Goal: Information Seeking & Learning: Learn about a topic

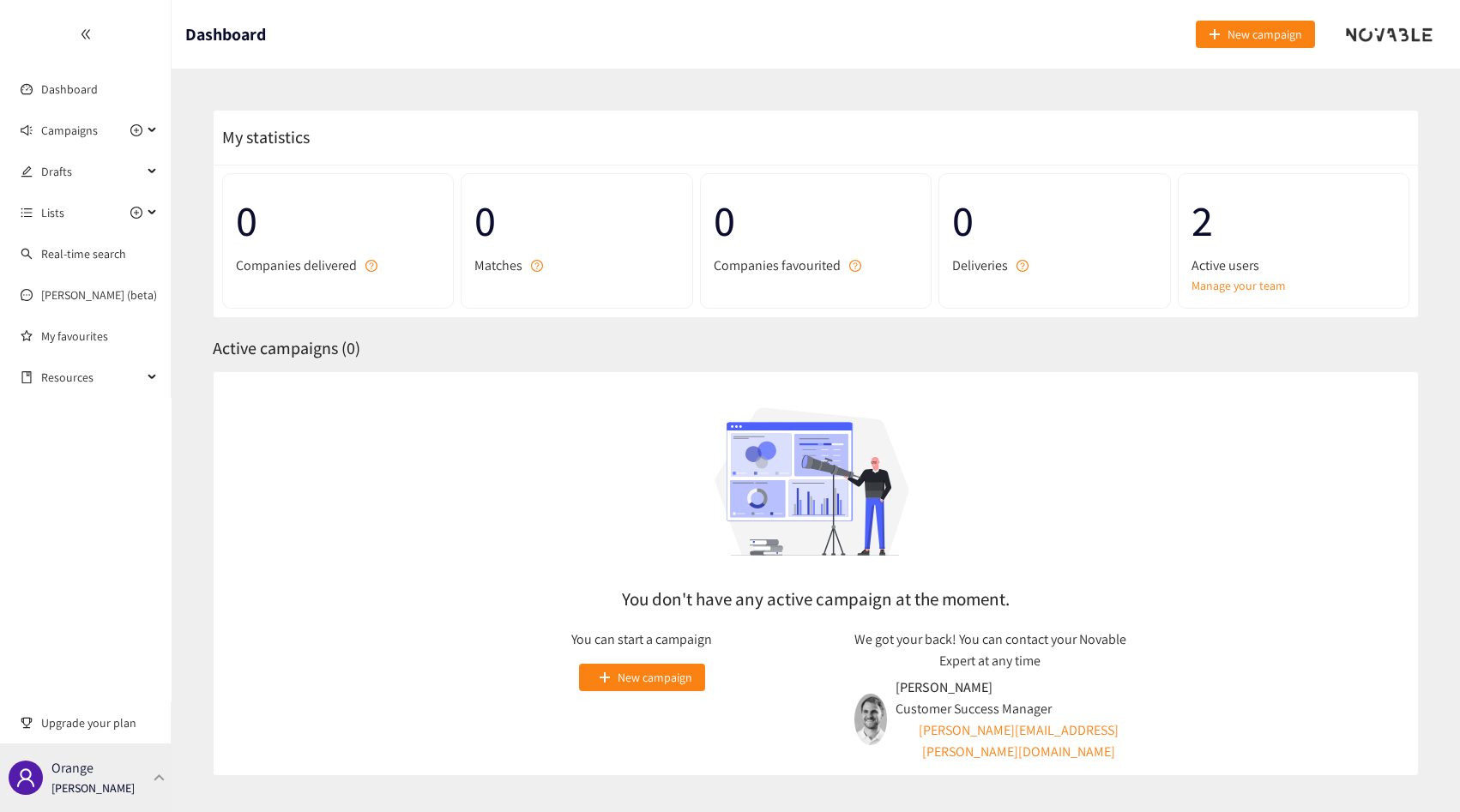
click at [123, 804] on div "Orange [PERSON_NAME]" at bounding box center [86, 778] width 172 height 69
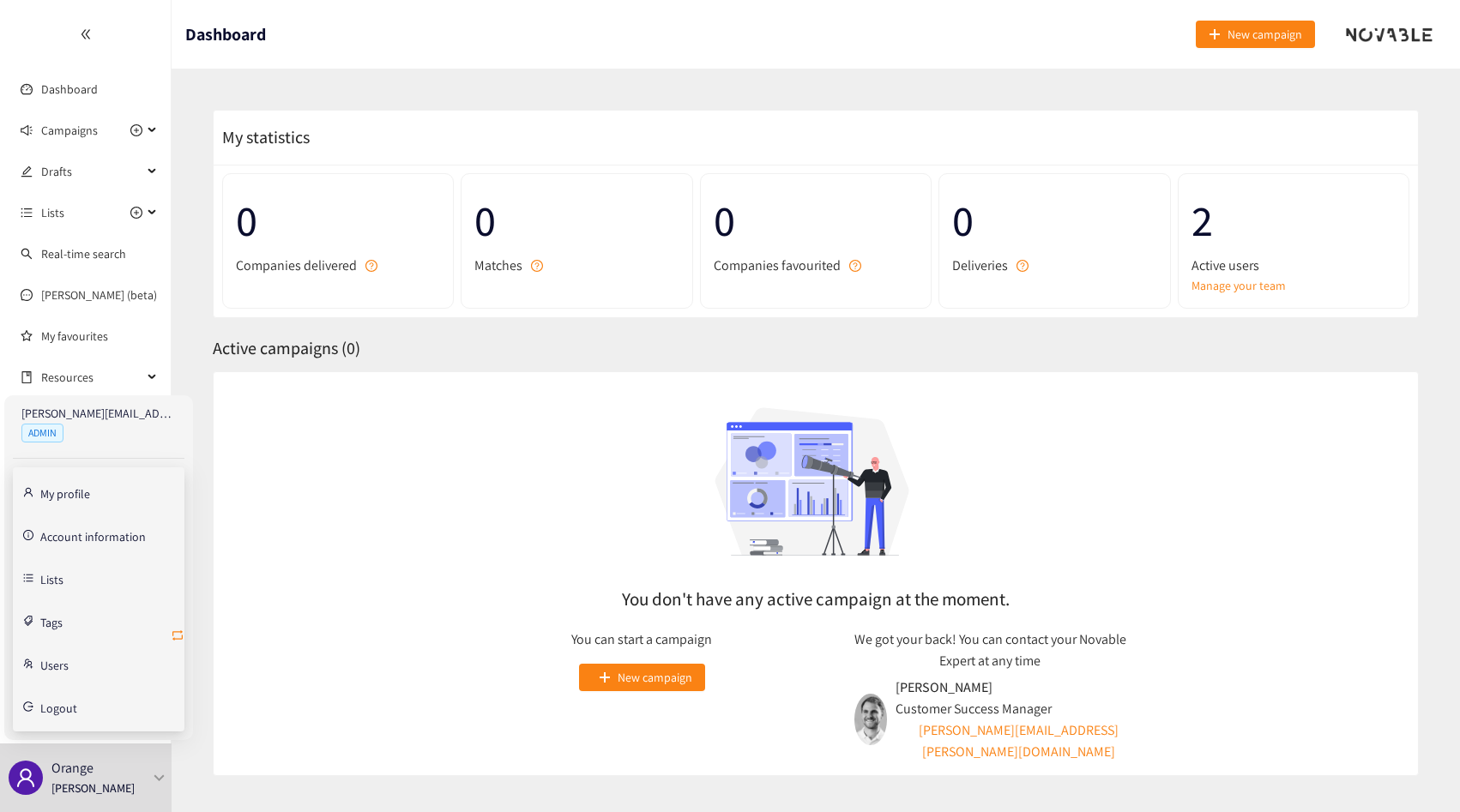
click at [174, 638] on icon "retweet" at bounding box center [178, 635] width 10 height 10
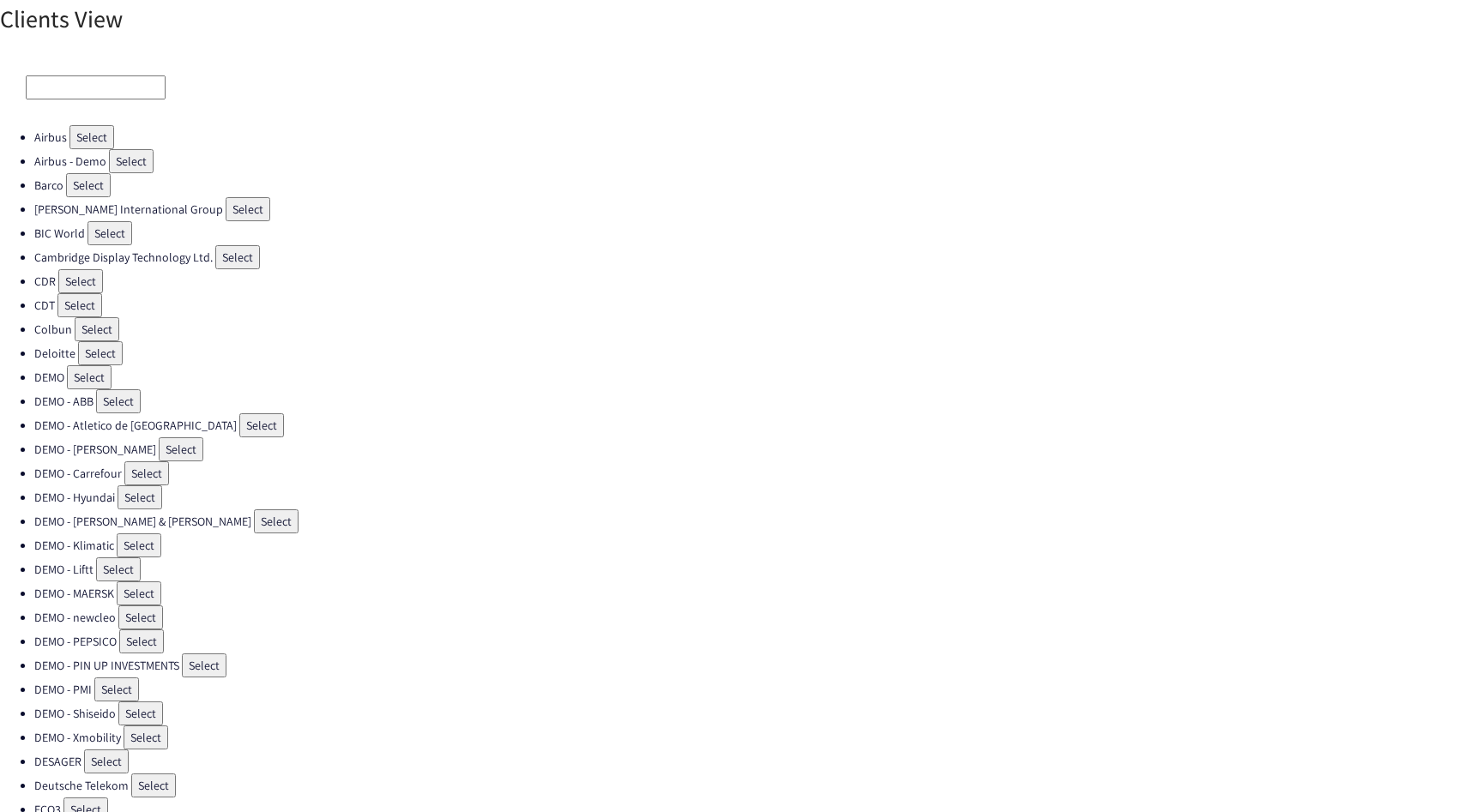
click at [85, 93] on input at bounding box center [95, 87] width 140 height 24
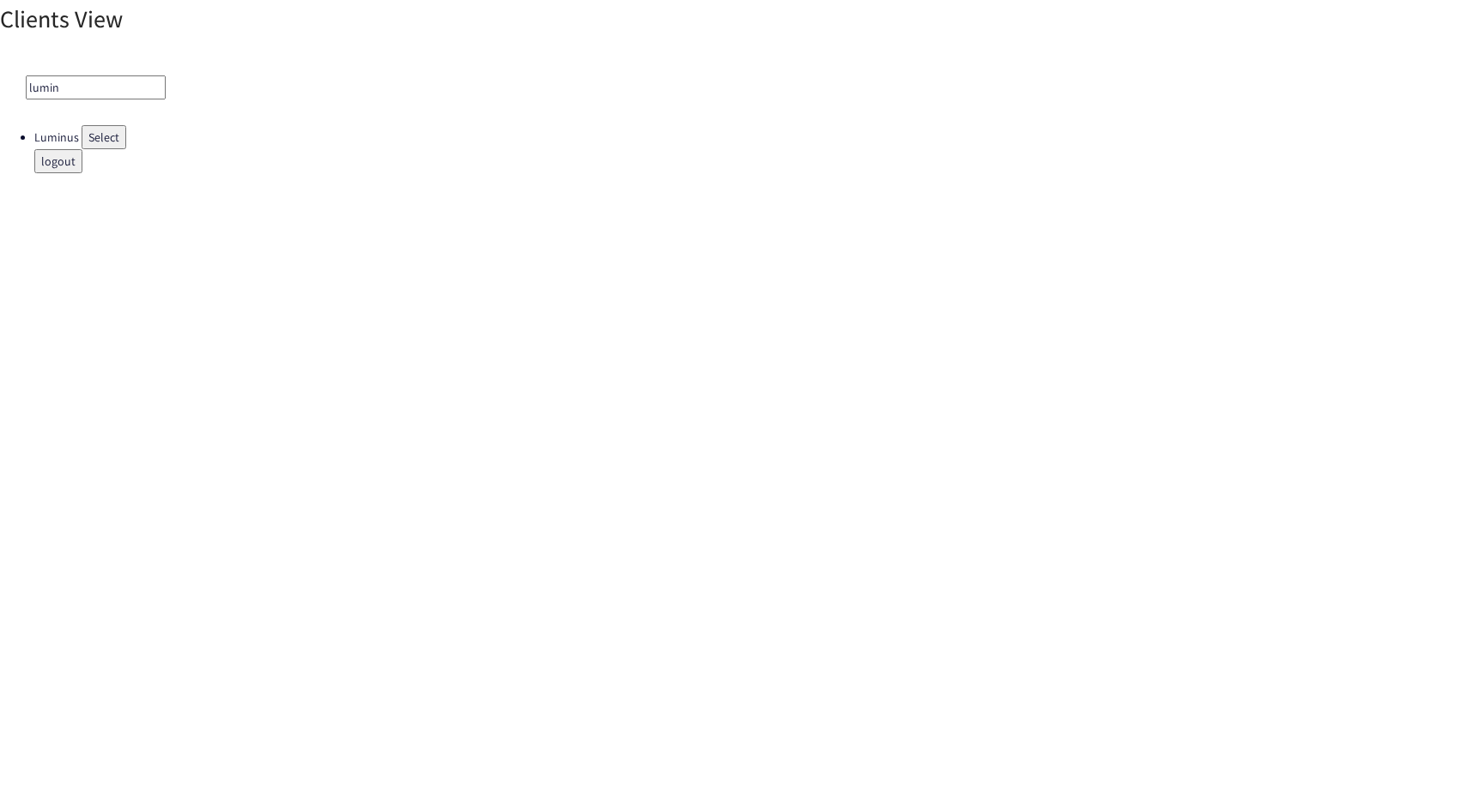
type input "lumin"
click at [99, 132] on button "Select" at bounding box center [103, 137] width 44 height 24
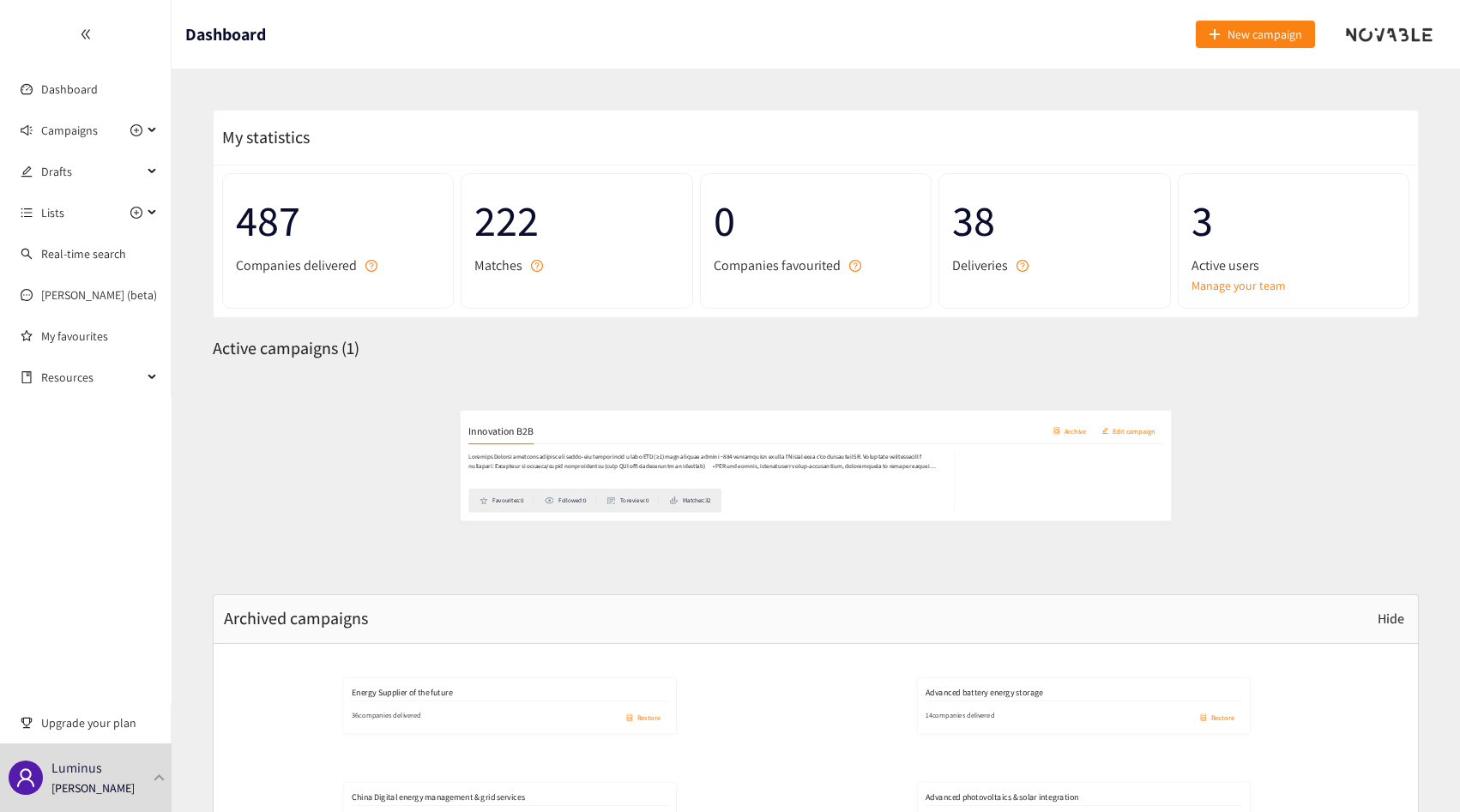
click at [319, 404] on h2 "Innovation B2B" at bounding box center [282, 406] width 110 height 24
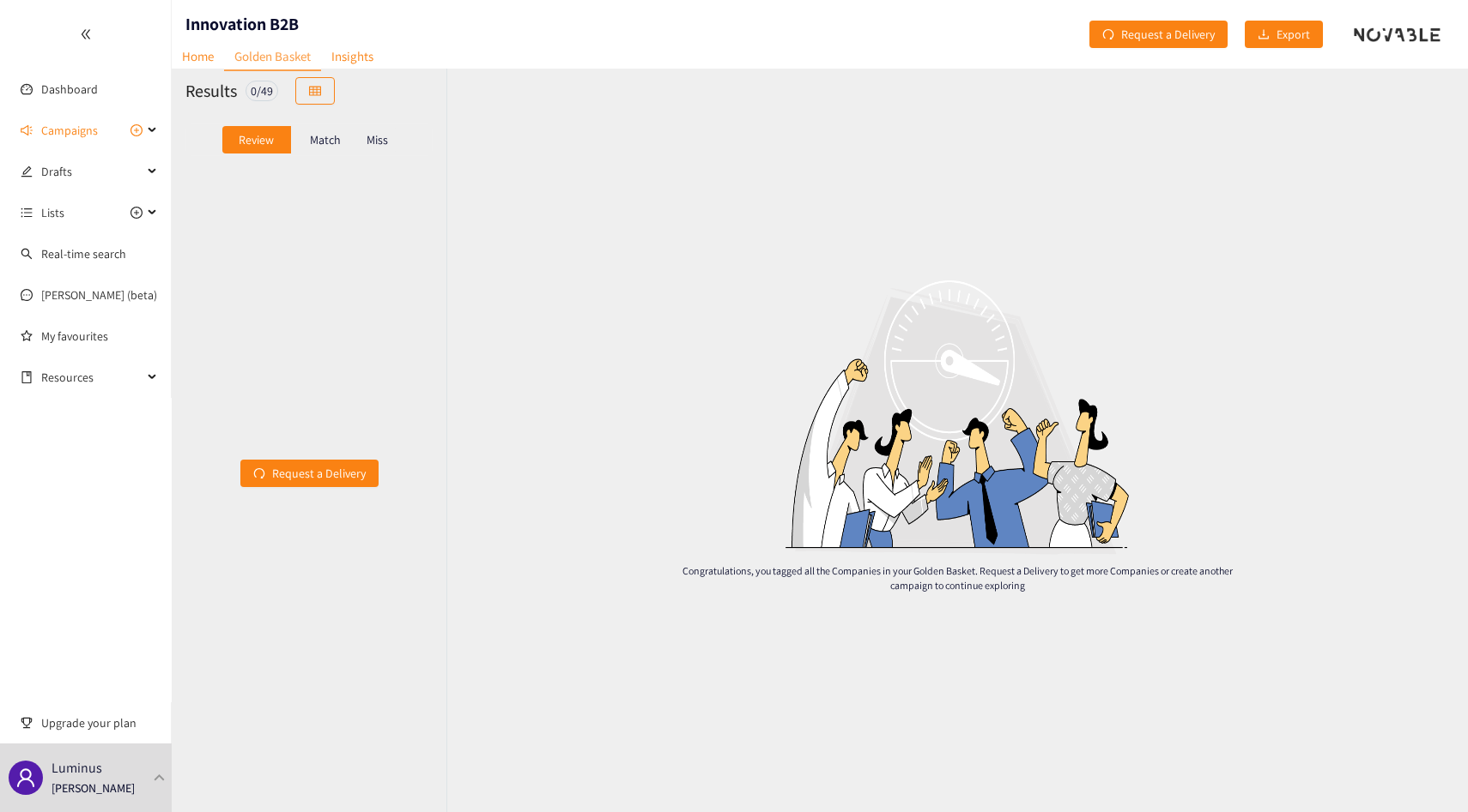
click at [320, 147] on div "Match" at bounding box center [325, 140] width 69 height 27
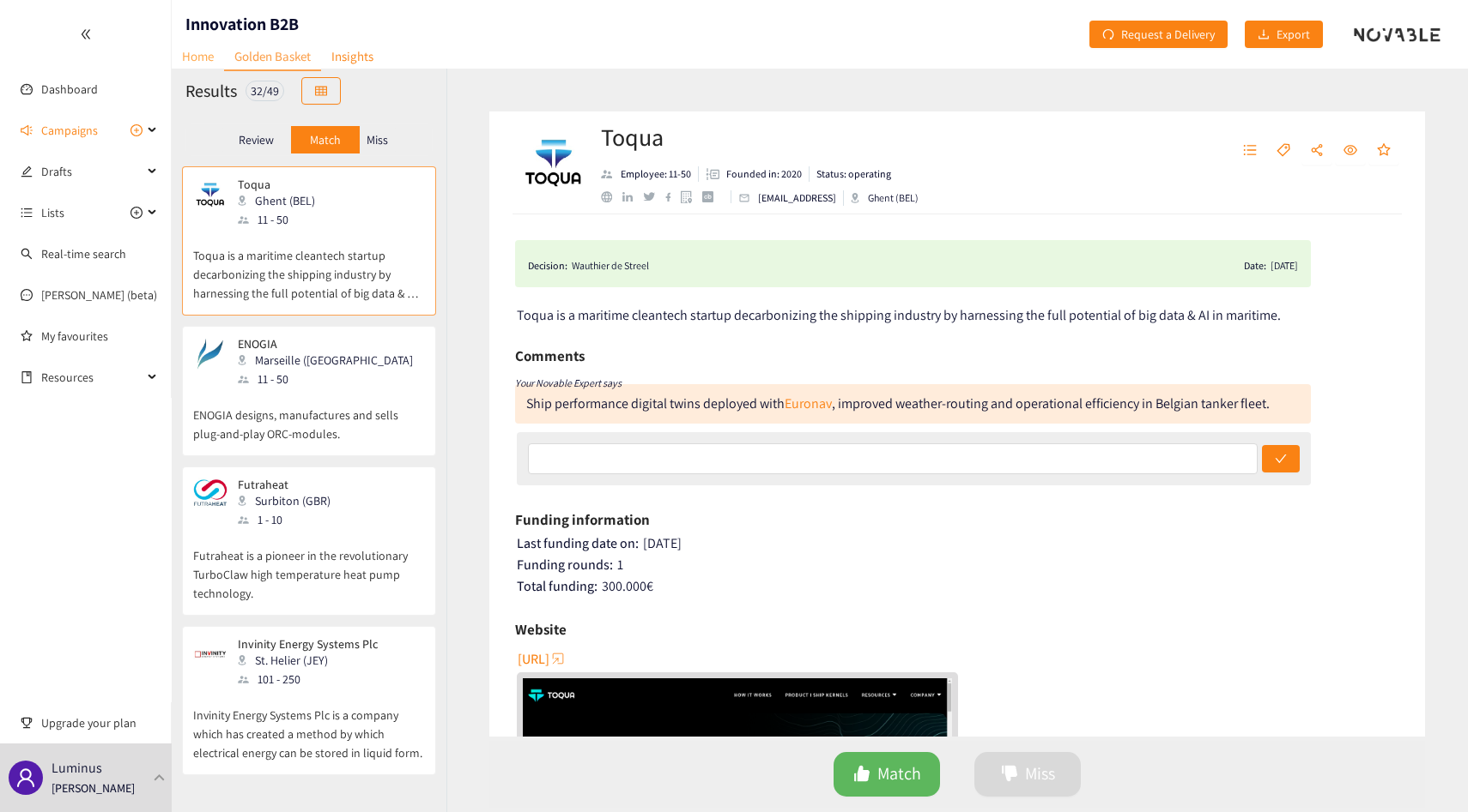
click at [196, 54] on link "Home" at bounding box center [197, 56] width 52 height 26
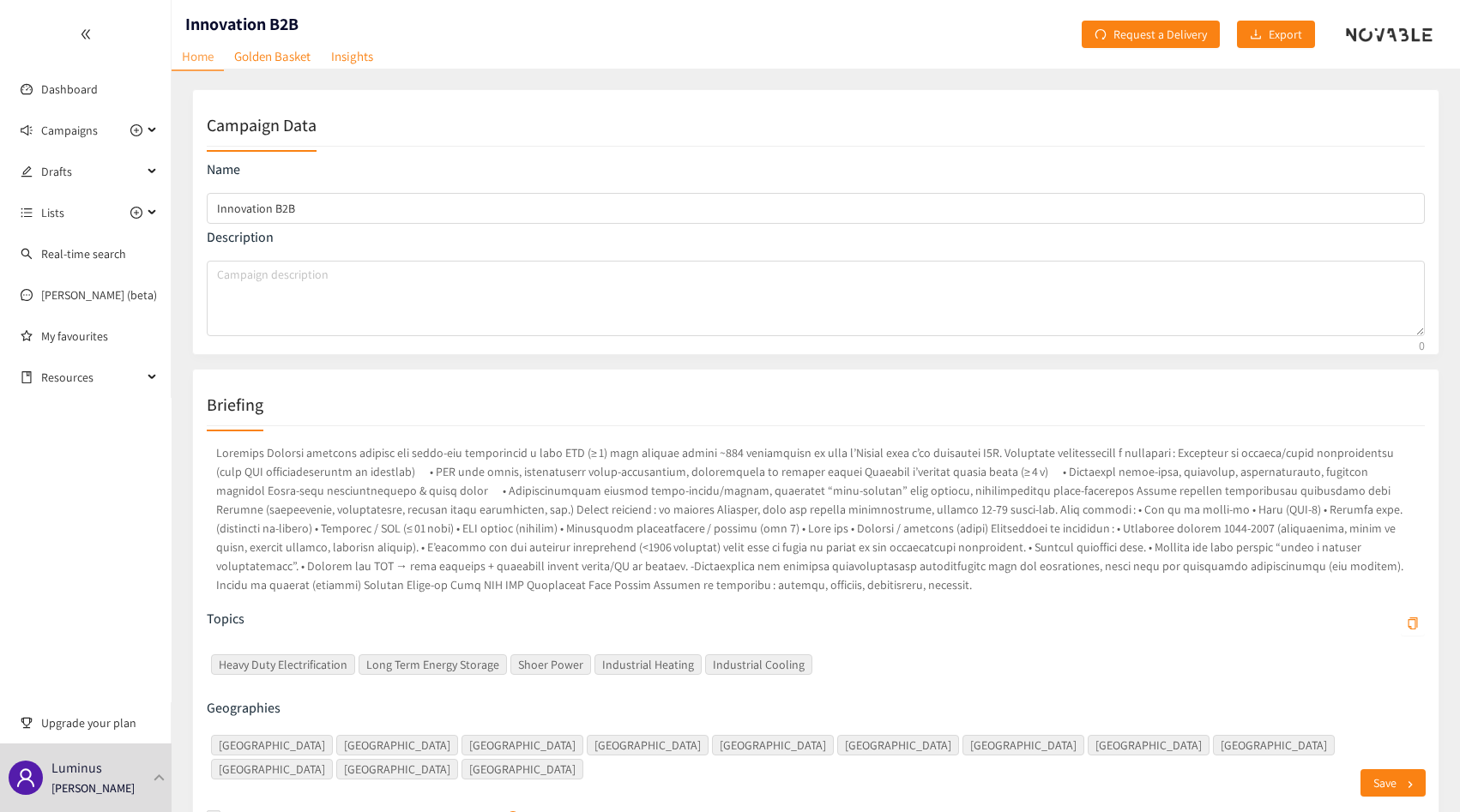
click at [459, 433] on div "Topics Heavy Duty Electrification Long Term Energy Storage Shoer Power Industri…" at bounding box center [816, 629] width 1218 height 405
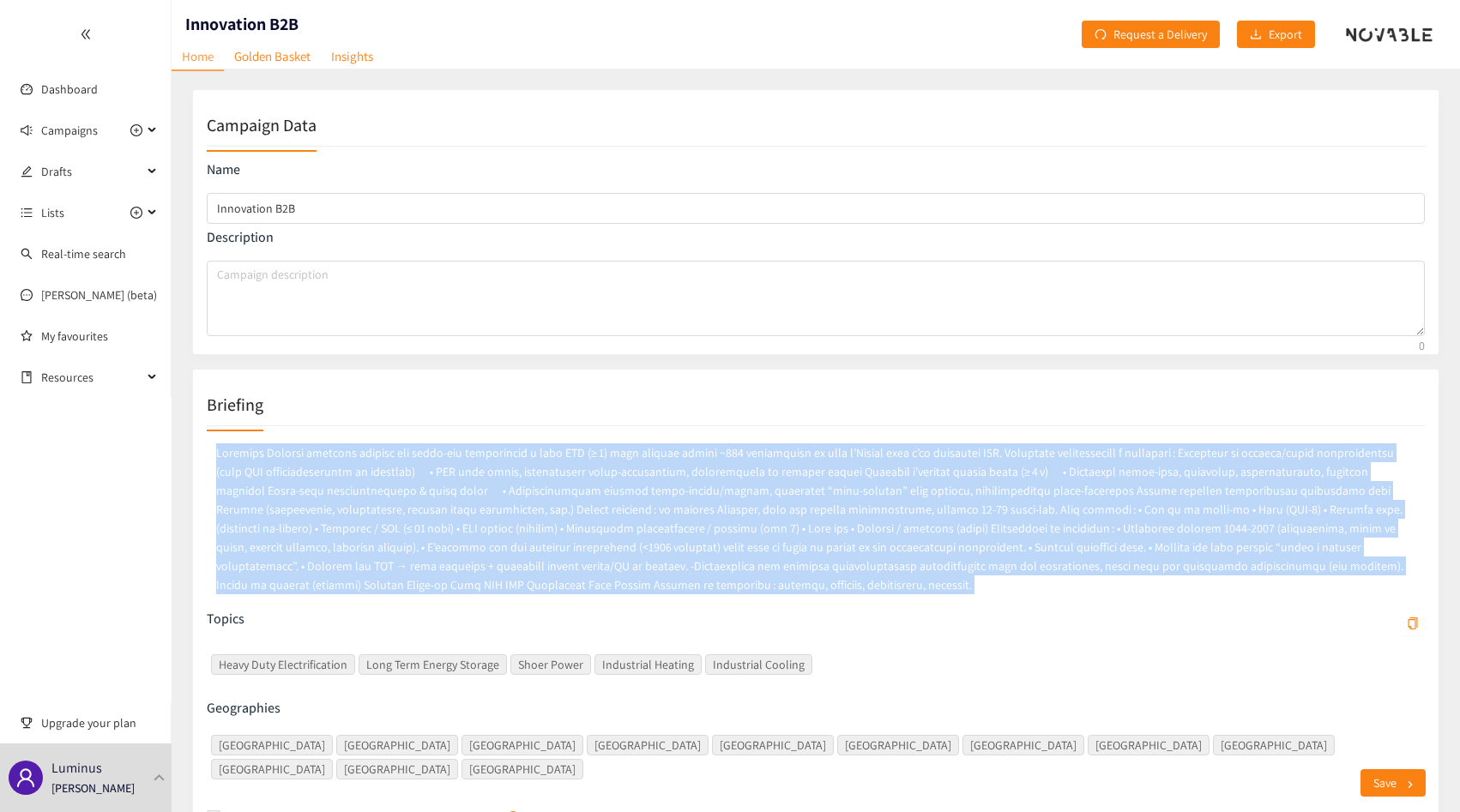
click at [459, 433] on div "Topics Heavy Duty Electrification Long Term Energy Storage Shoer Power Industri…" at bounding box center [816, 629] width 1218 height 405
copy p "Loremips Dolorsi ametcons adipisc eli seddo‑eiu temporincid u labo ETD (≥ 6) ma…"
click at [267, 60] on link "Golden Basket" at bounding box center [272, 56] width 97 height 26
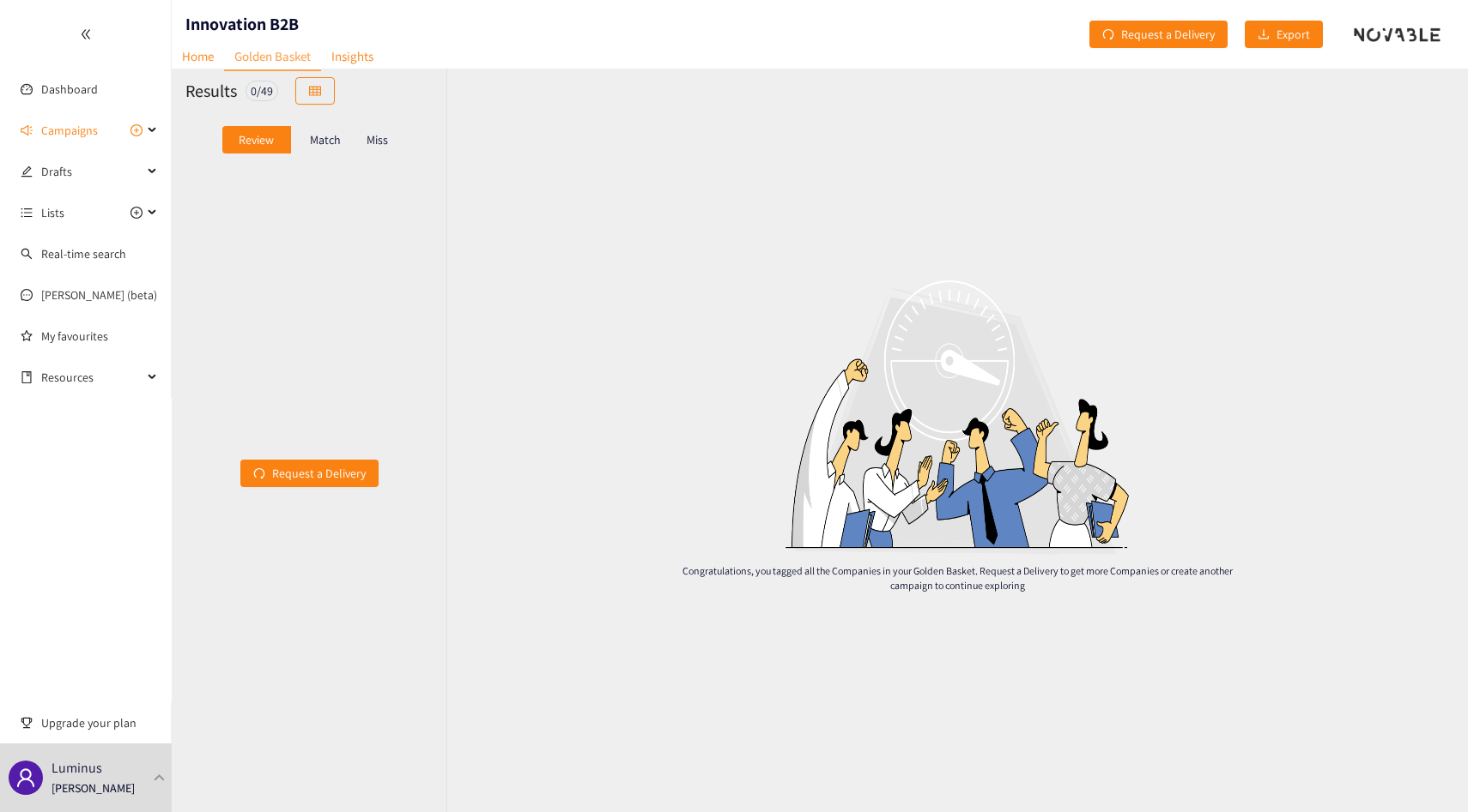
click at [332, 143] on p "Match" at bounding box center [325, 140] width 31 height 14
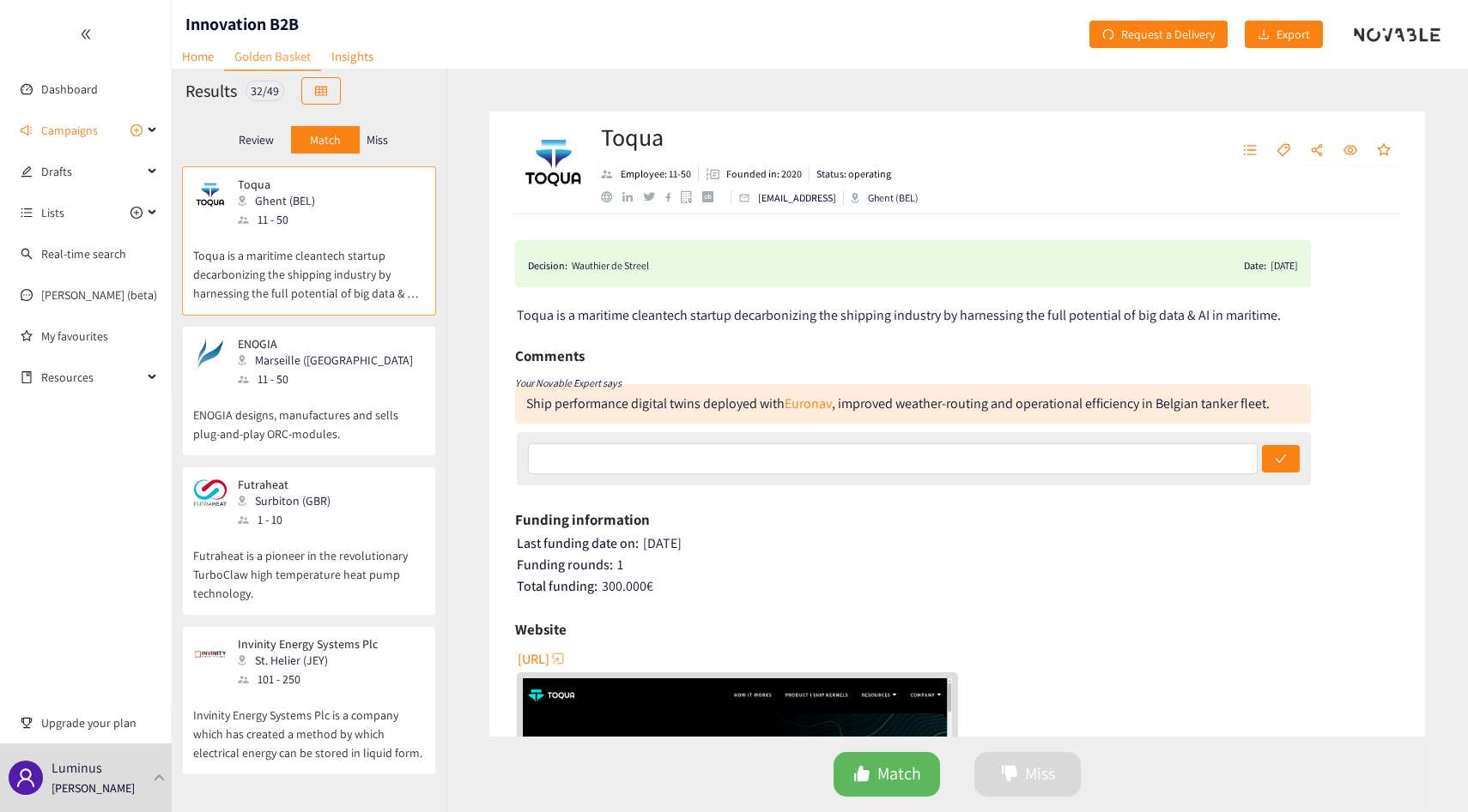
click at [333, 404] on p "ENOGIA designs, manufactures and sells plug-and-play ORC-modules." at bounding box center [308, 416] width 231 height 55
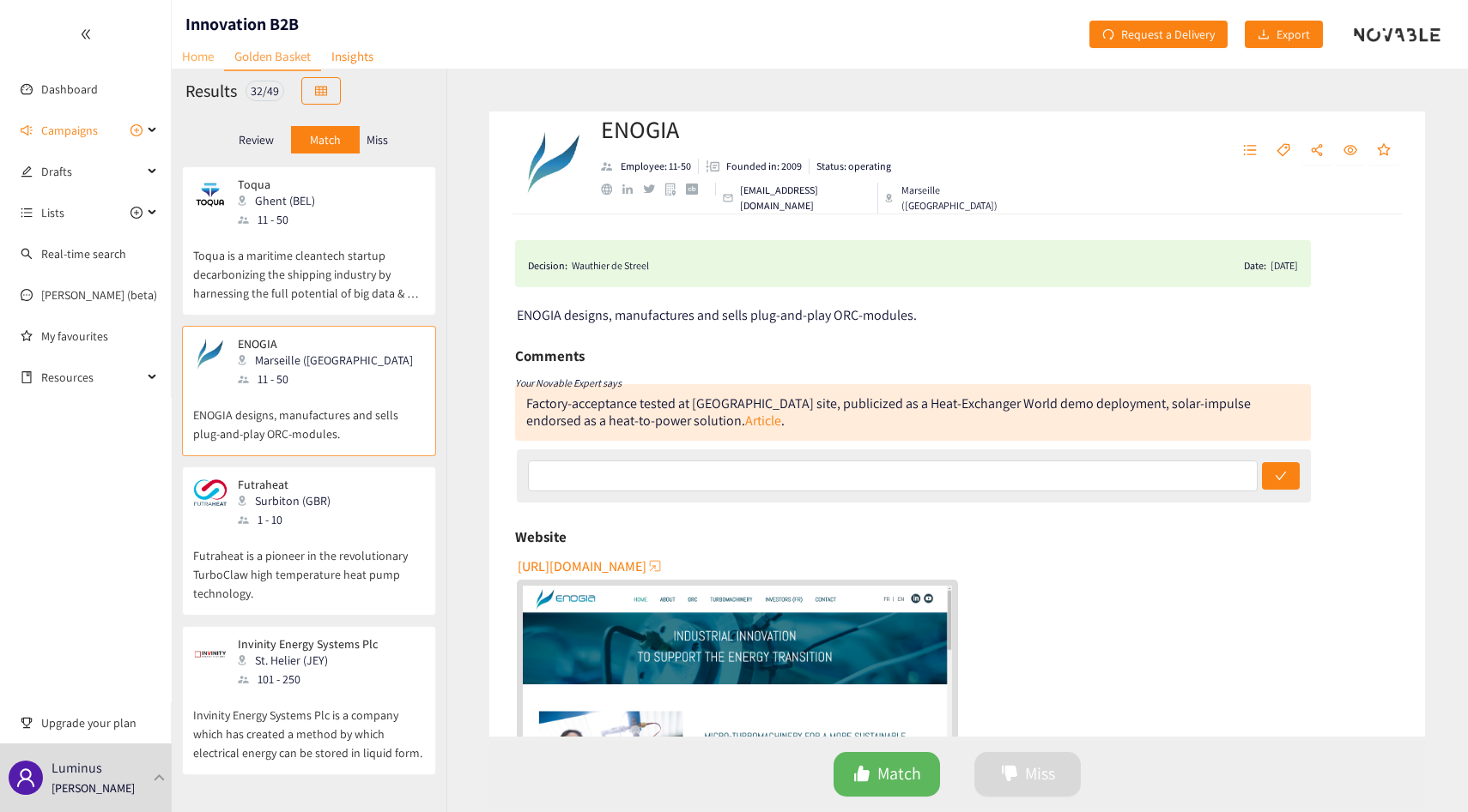
click at [213, 58] on link "Home" at bounding box center [197, 56] width 52 height 26
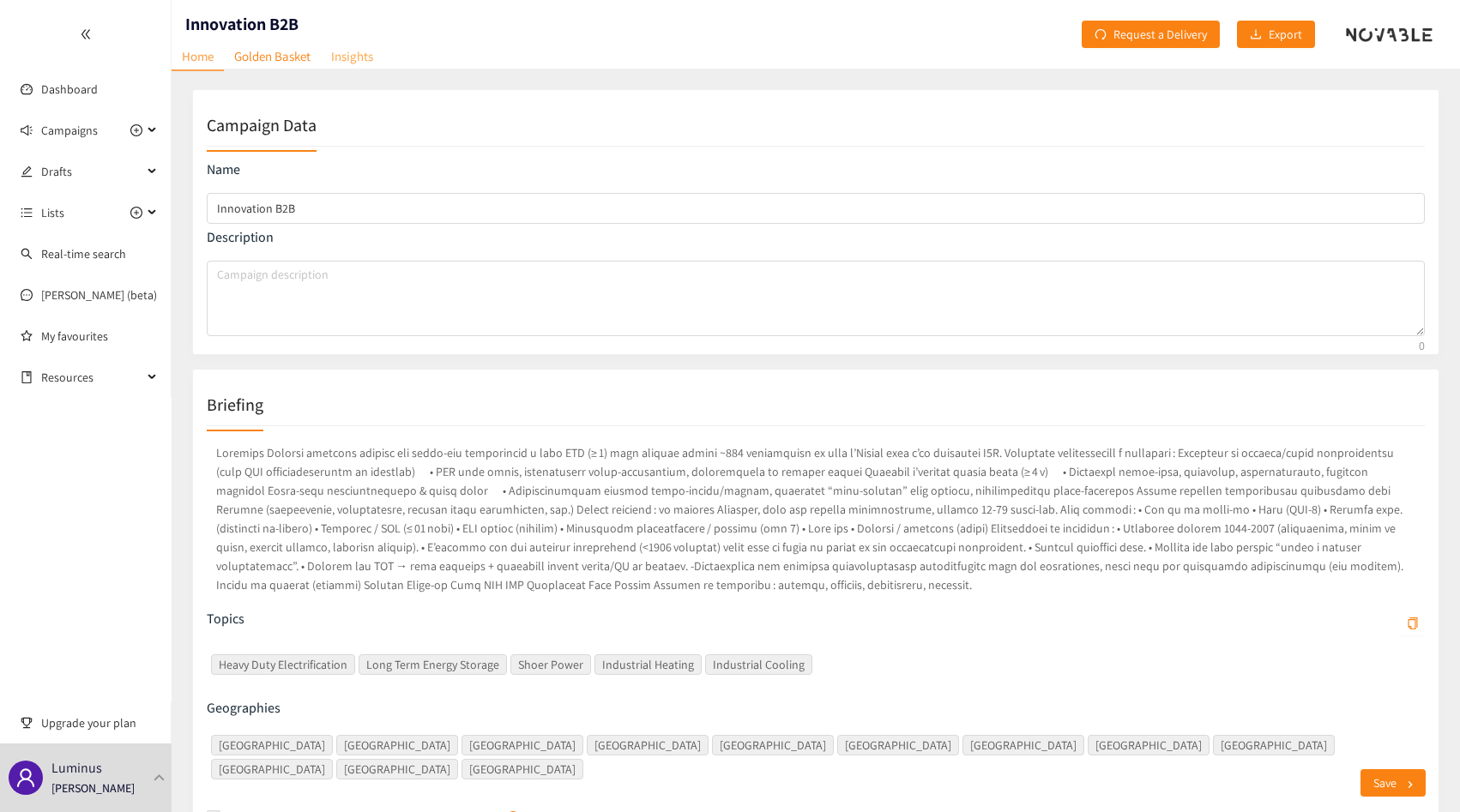
click at [352, 60] on link "Insights" at bounding box center [352, 56] width 62 height 26
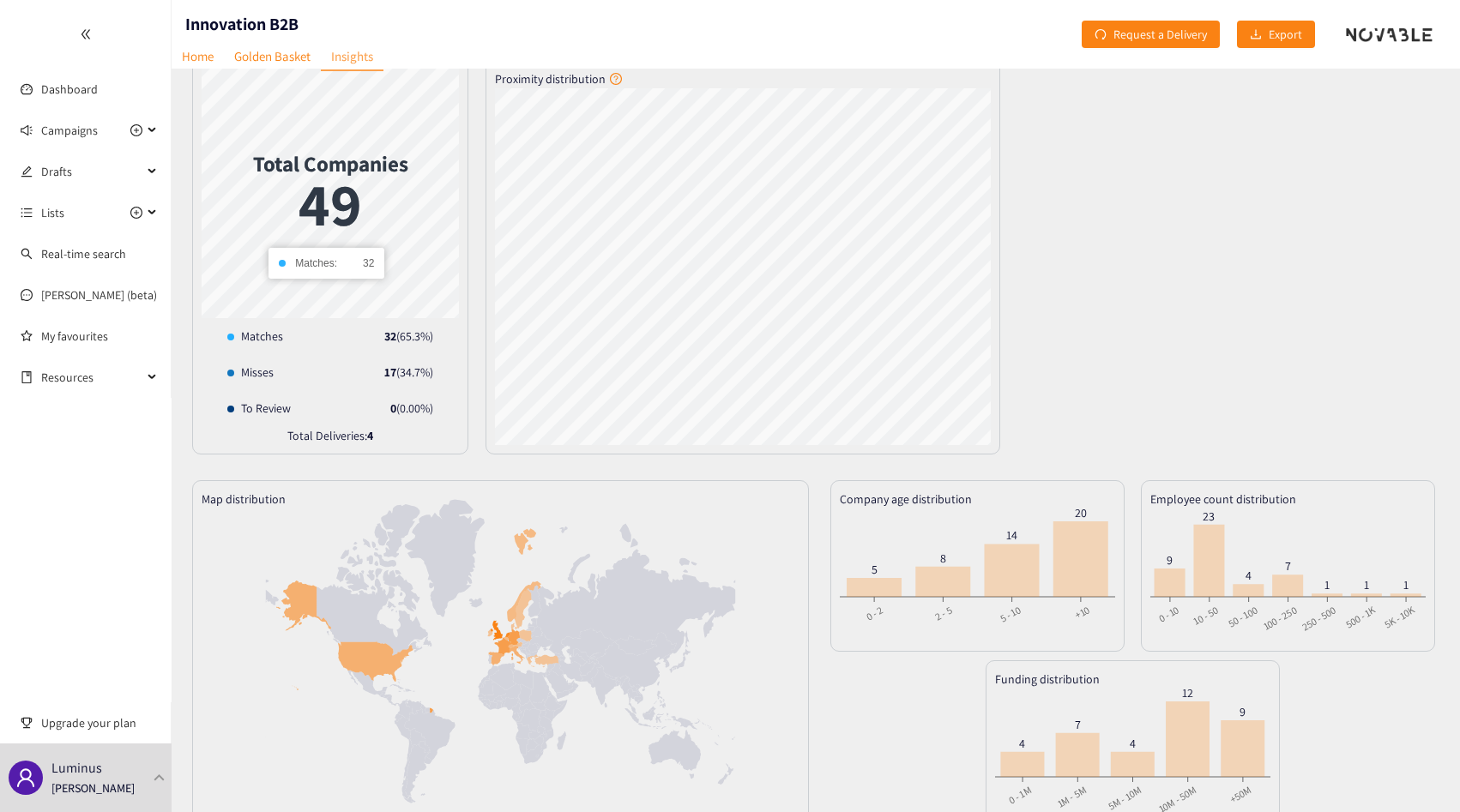
scroll to position [25, 0]
click at [277, 55] on link "Golden Basket" at bounding box center [272, 56] width 97 height 26
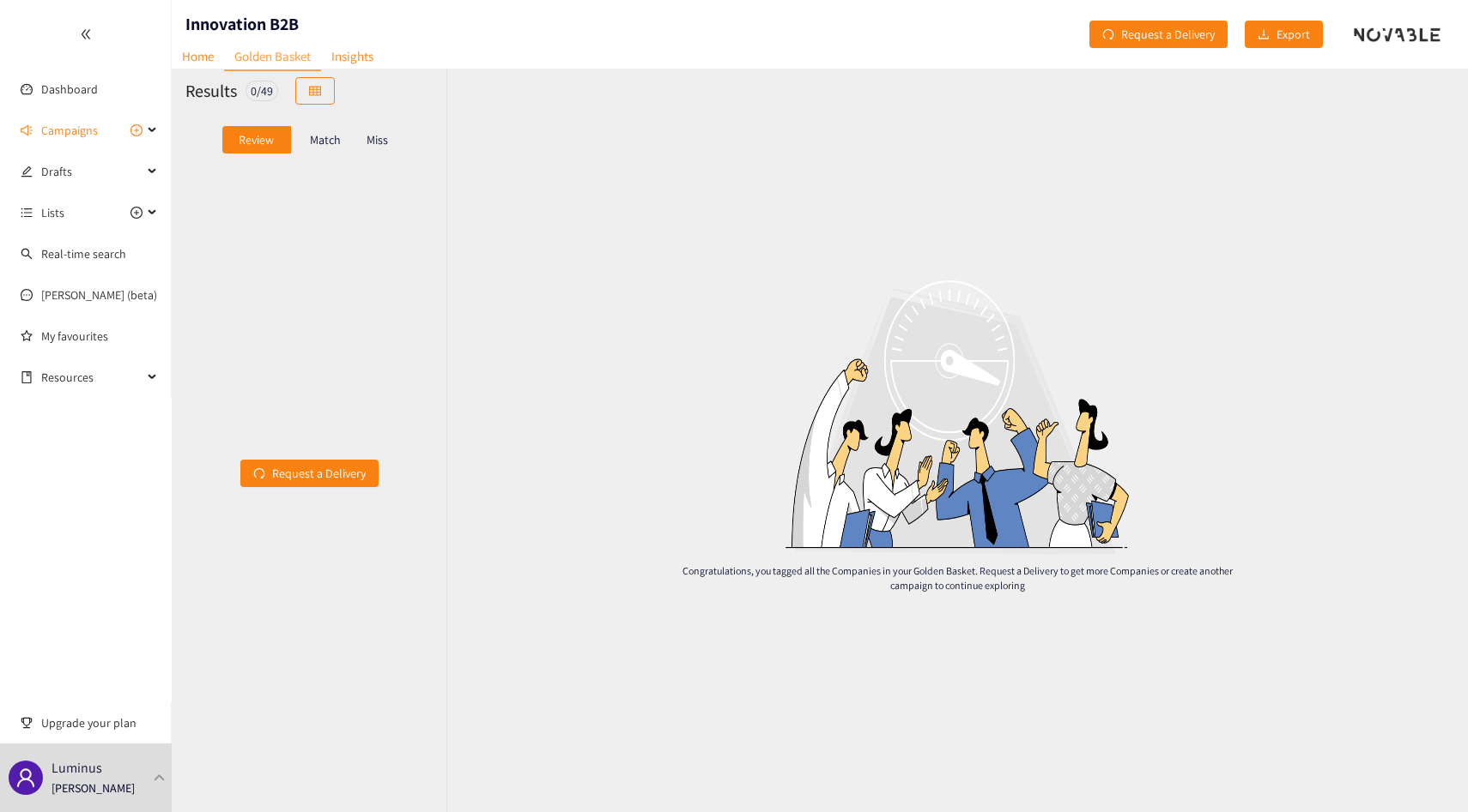
click at [323, 129] on div "Match" at bounding box center [325, 140] width 69 height 27
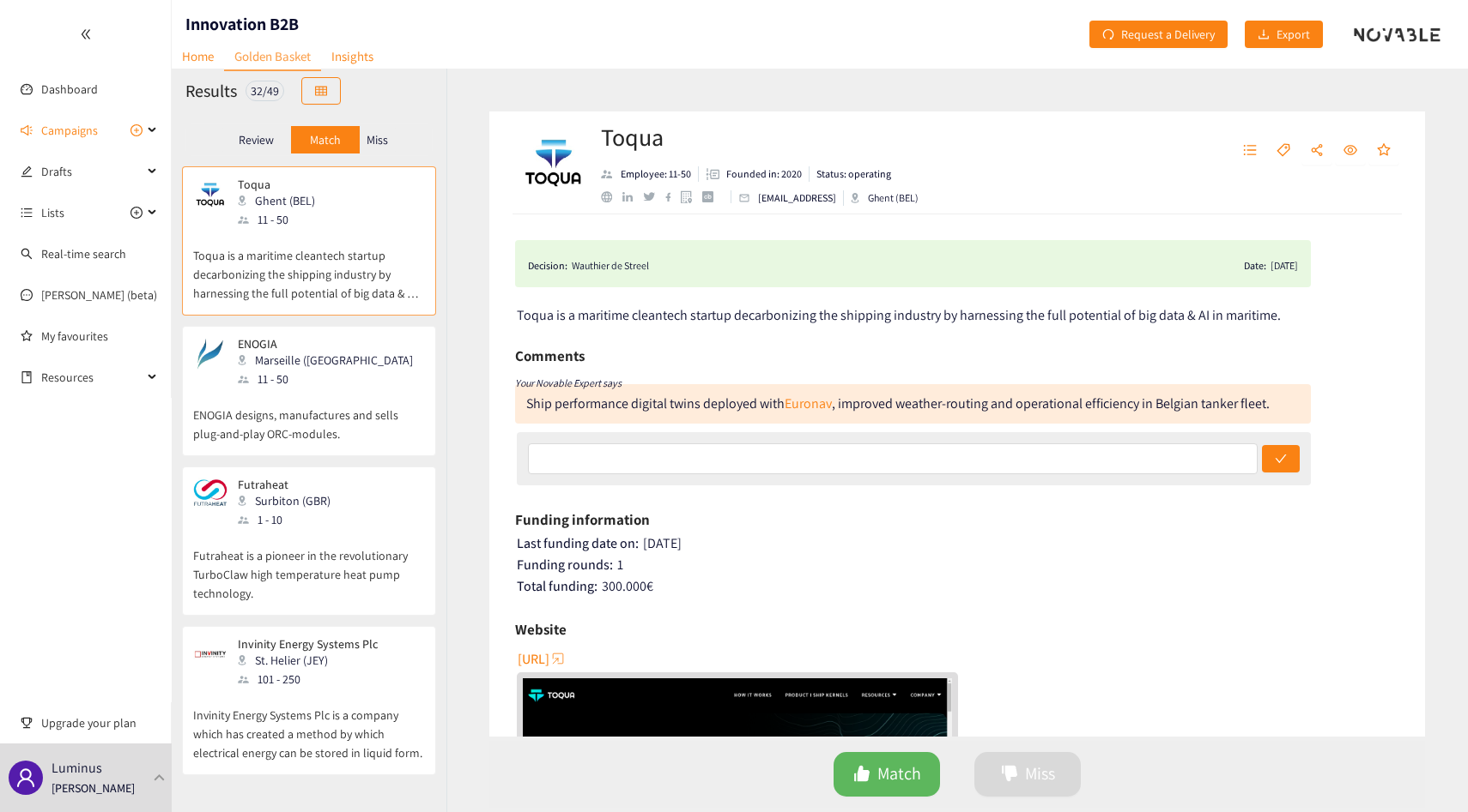
click at [381, 374] on div "ENOGIA Marseille ([GEOGRAPHIC_DATA]) 11 - 50" at bounding box center [308, 363] width 231 height 52
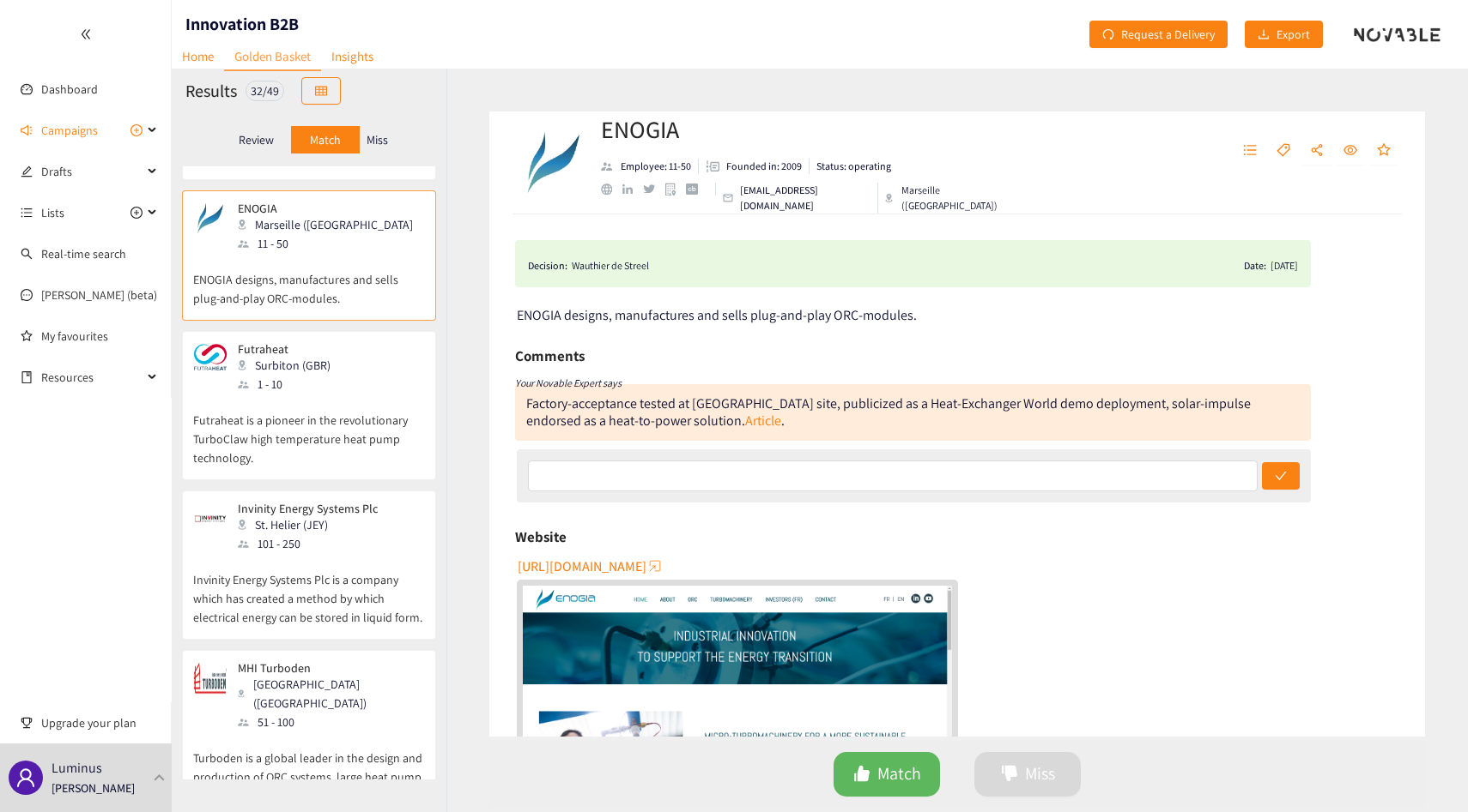
scroll to position [137, 0]
